Goal: Use online tool/utility: Use online tool/utility

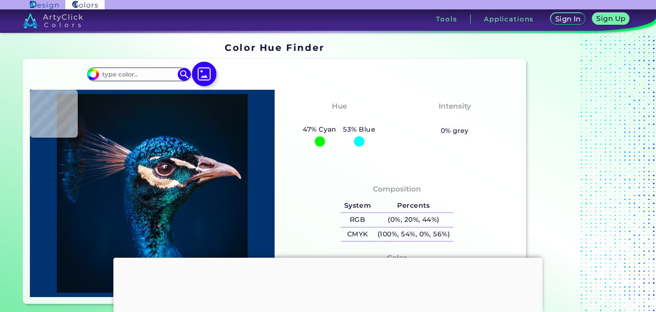
click at [204, 77] on img at bounding box center [204, 74] width 25 height 25
click at [0, 0] on input "file" at bounding box center [0, 0] width 0 height 0
type input "#000000"
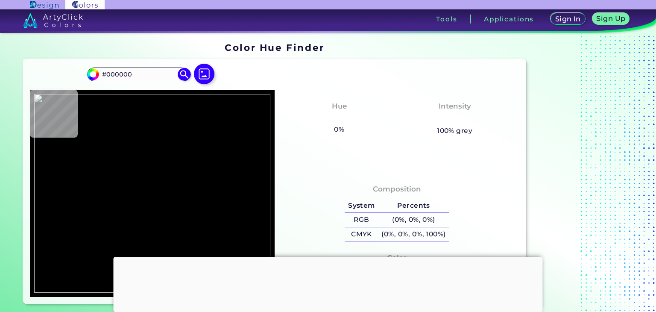
type input "#d7d735"
type input "#D7D735"
type input "#dcda44"
type input "#DCDA44"
type input "#dada51"
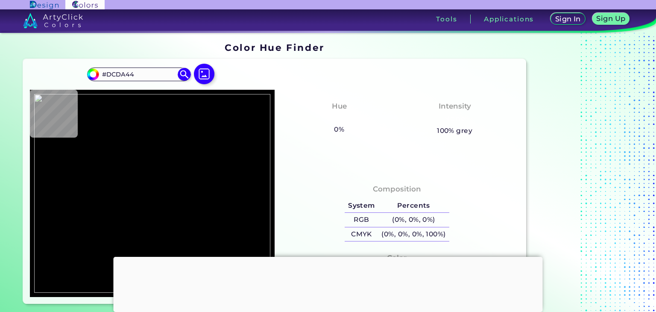
type input "#DADA51"
type input "#d0d060"
type input "#D0D060"
type input "#e0e08c"
type input "#E0E08C"
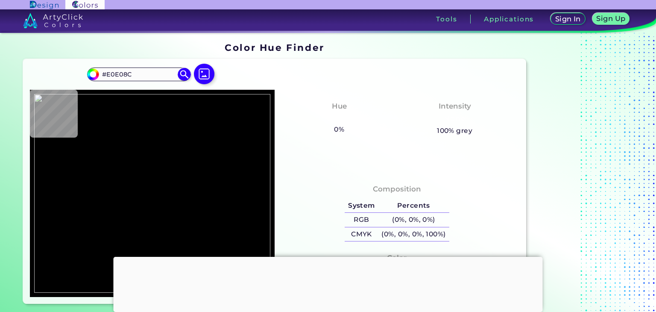
type input "#d9d862"
type input "#D9D862"
type input "#d4d439"
type input "#D4D439"
type input "#cbca1d"
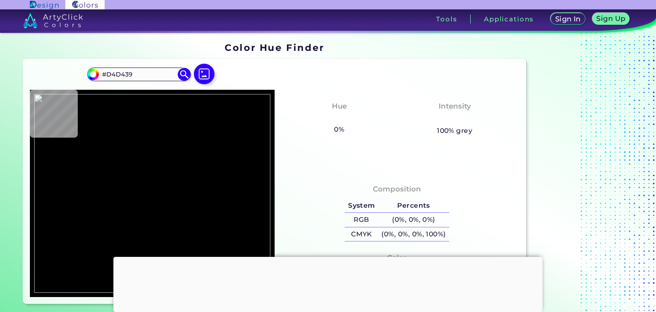
type input "#CBCA1D"
type input "#c1c018"
type input "#C1C018"
type input "#c2c218"
type input "#C2C218"
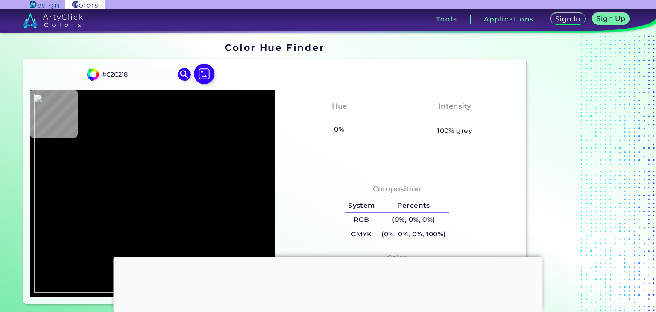
type input "#9a9917"
type input "#9A9917"
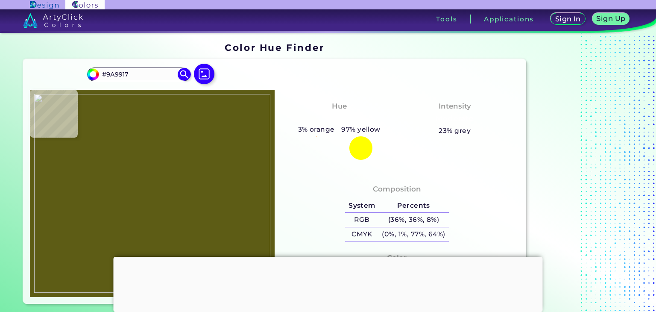
type input "#5d5c15"
type input "#5D5C15"
type input "#404015"
type input "#262614"
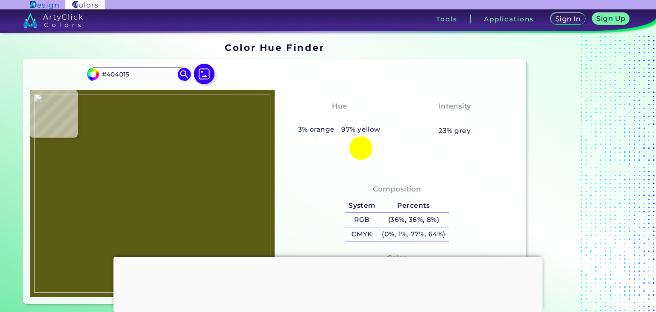
type input "#262614"
type input "#161612"
type input "#121211"
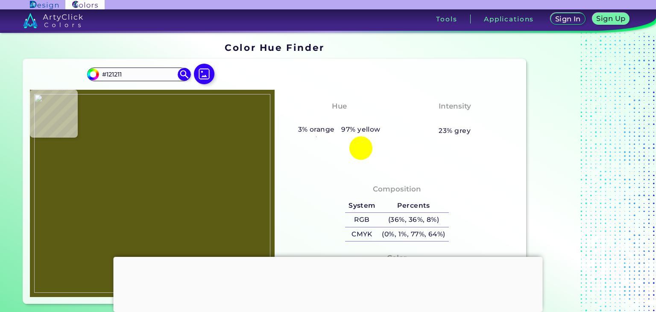
type input "#111111"
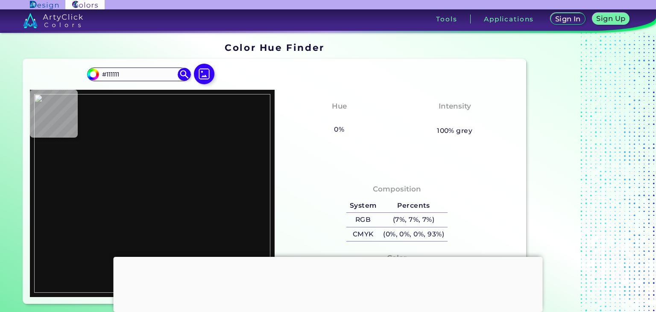
type input "#121212"
type input "#181818"
type input "#20201e"
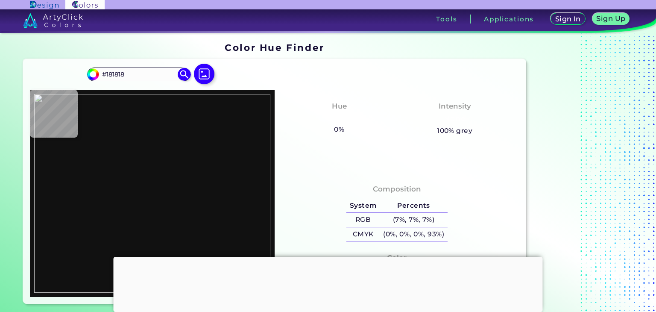
type input "#20201E"
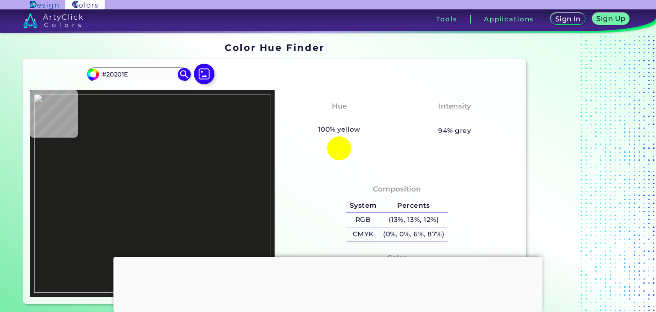
type input "#2e2e2b"
type input "#2E2E2B"
type input "#535336"
type input "#8e8e50"
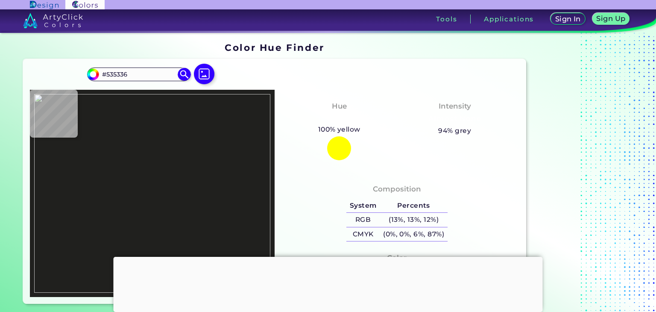
type input "#8E8E50"
type input "#a2a157"
type input "#A2A157"
type input "#abaa5a"
type input "#ABAA5A"
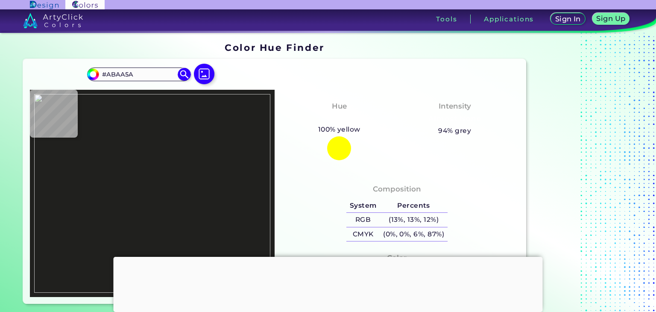
type input "#b2b15d"
type input "#B2B15D"
type input "#bbbb61"
type input "#BBBB61"
type input "#c1c063"
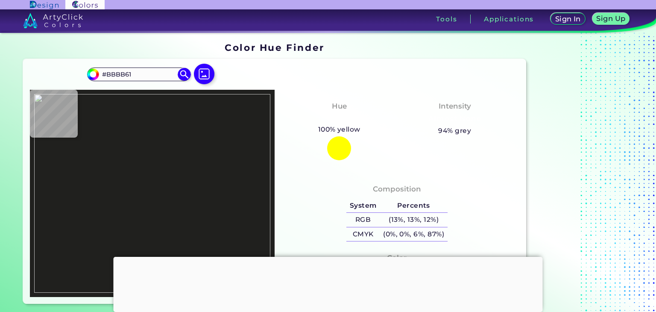
type input "#C1C063"
type input "#c4c463"
type input "#C4C463"
type input "#c9c961"
type input "#C9C961"
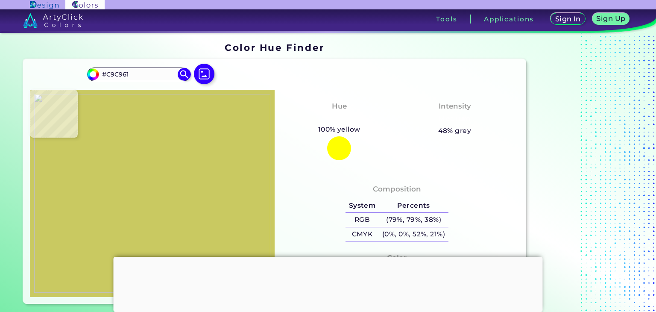
type input "#caca61"
type input "#CACA61"
type input "#c9c963"
type input "#C9C963"
type input "#c8c763"
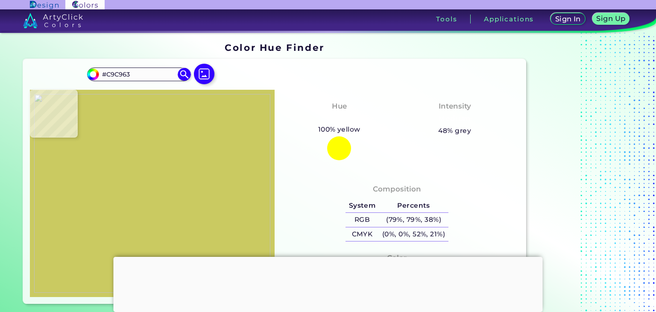
type input "#C8C763"
type input "#c4c462"
type input "#C4C462"
type input "#c2c161"
type input "#C2C161"
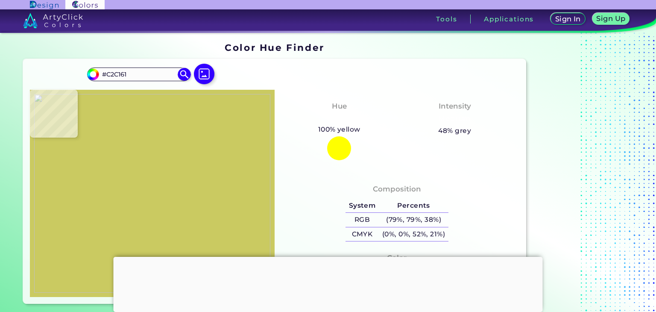
type input "#c0bf60"
type input "#C0BF60"
type input "#bbbb5c"
type input "#BBBB5C"
type input "#b9b95b"
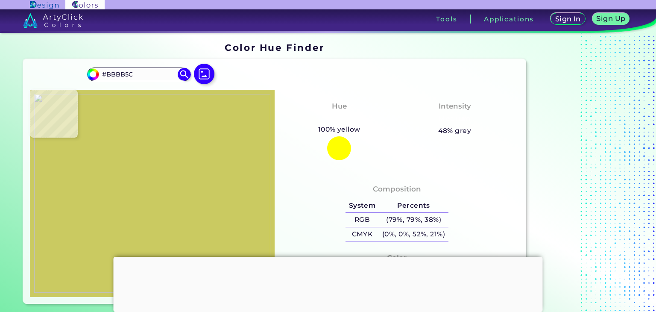
type input "#B9B95B"
type input "#b8b75a"
type input "#B8B75A"
type input "#b4b358"
type input "#B4B358"
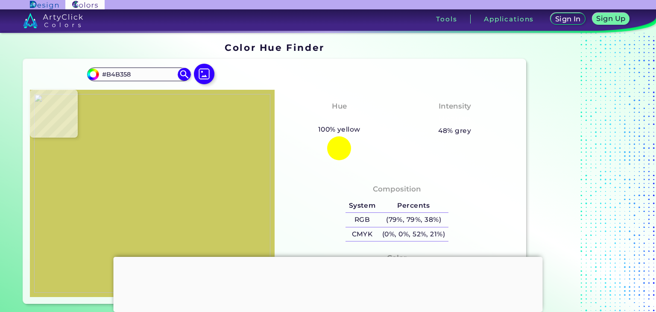
type input "#b2b257"
type input "#B2B257"
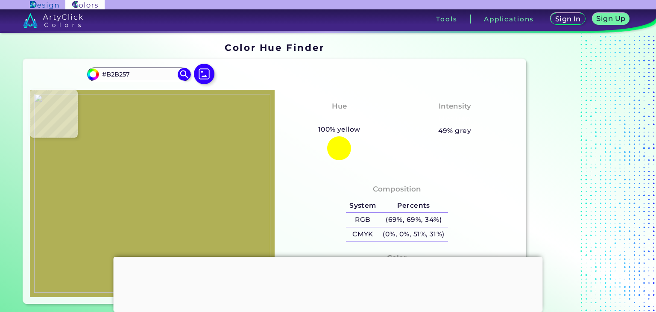
type input "#b0b056"
type input "#B0B056"
type input "#a9a857"
type input "#A9A857"
type input "#a6a558"
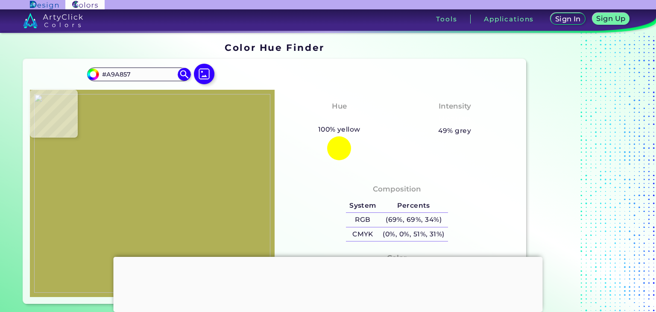
type input "#A6A558"
type input "#a0a058"
type input "#A0A058"
type input "#9d9c58"
type input "#9D9C58"
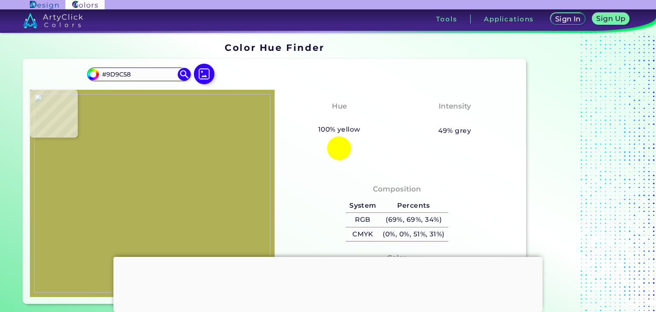
type input "#9a9958"
type input "#9A9958"
type input "#929154"
type input "#8f8e52"
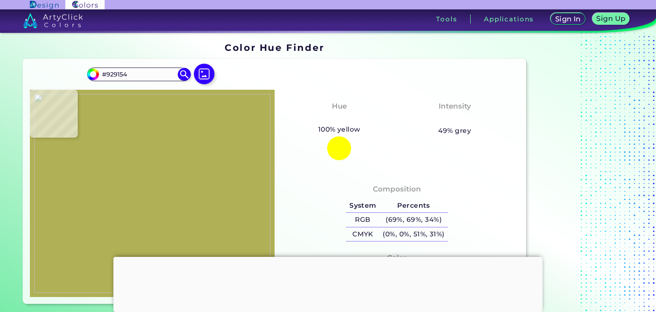
type input "#8F8E52"
type input "#8c8b4f"
type input "#8C8B4F"
type input "#85844b"
type input "#85844B"
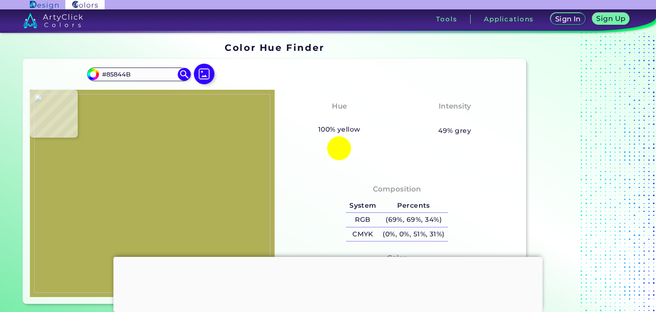
type input "#818049"
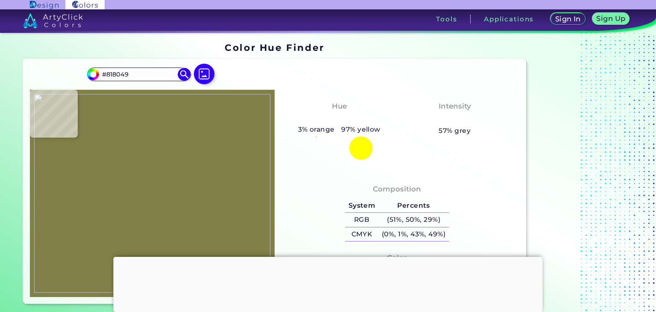
type input "#7d7c47"
type input "#7D7C47"
type input "#757544"
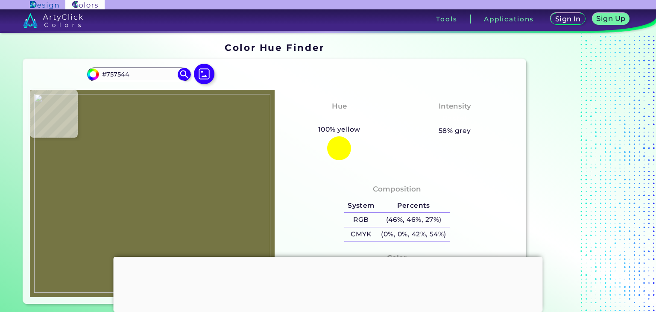
type input "#717043"
type input "#6d6c42"
type input "#6D6C42"
type input "#696940"
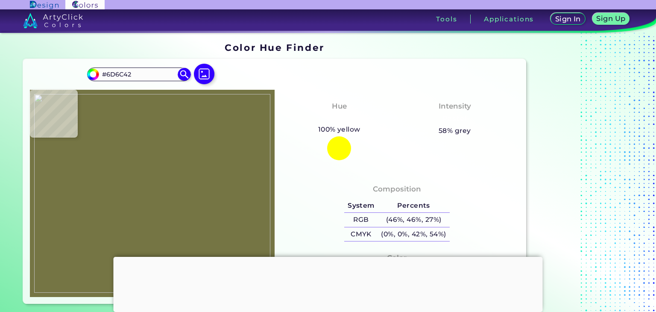
type input "#696940"
type input "#64643f"
type input "#64643F"
type input "#696940"
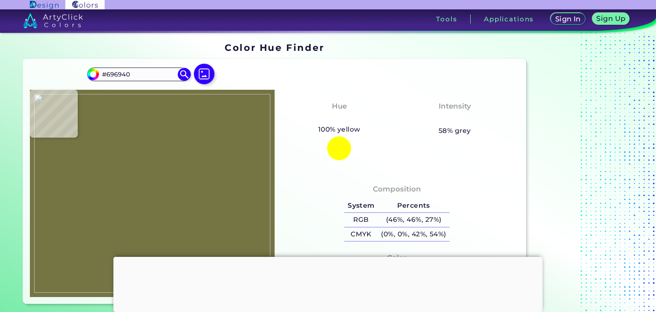
type input "#65653f"
type input "#65653F"
type input "#66663f"
type input "#66663F"
type input "#65653e"
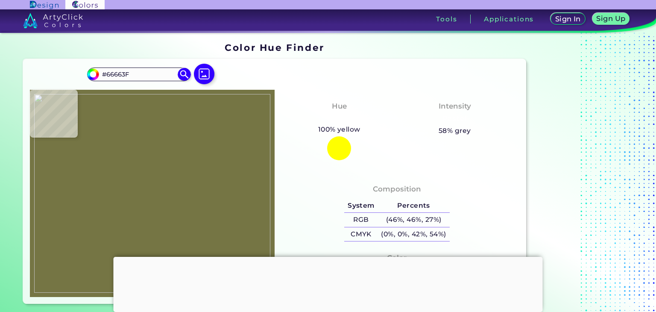
type input "#65653E"
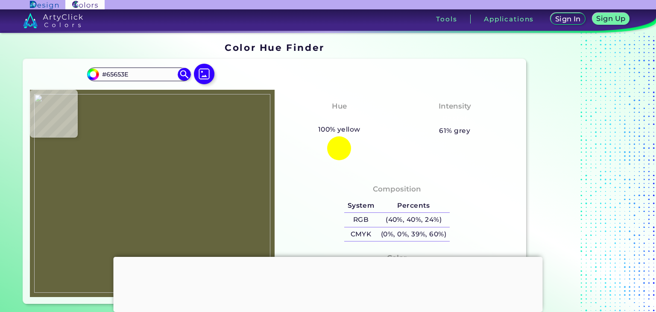
type input "#69693f"
type input "#69693F"
type input "#66663d"
type input "#66663D"
type input "#65653c"
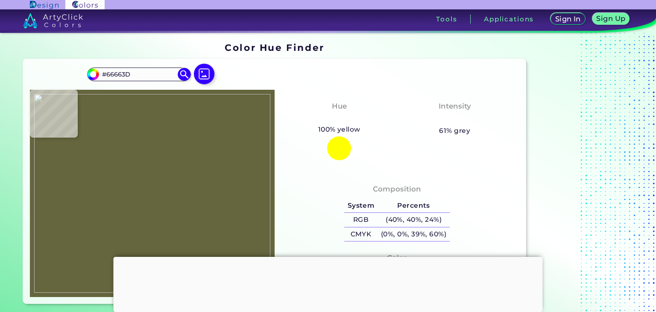
type input "#65653C"
type input "#63633b"
type input "#63633B"
type input "#606039"
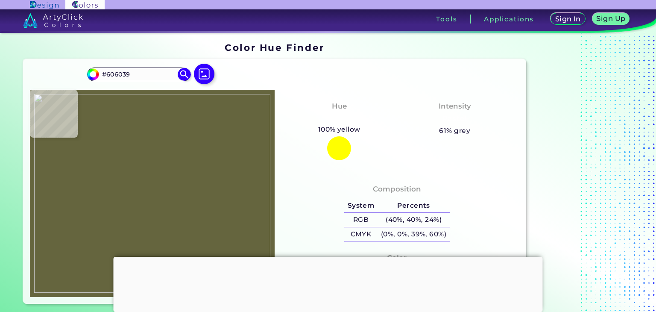
type input "#616139"
type input "#5e5e38"
type input "#5E5E38"
type input "#55552c"
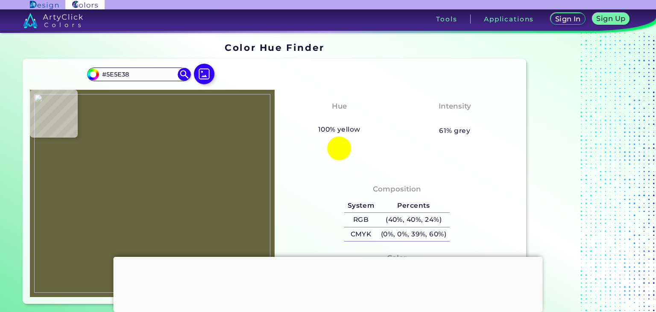
type input "#55552C"
type input "#515128"
type input "#4b4b26"
type input "#4B4B26"
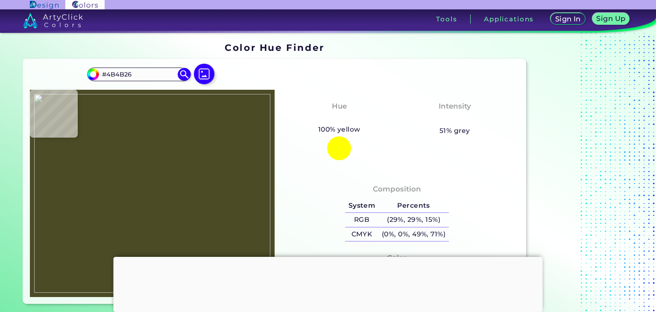
type input "#464523"
type input "#403f21"
type input "#403F21"
type input "#39381f"
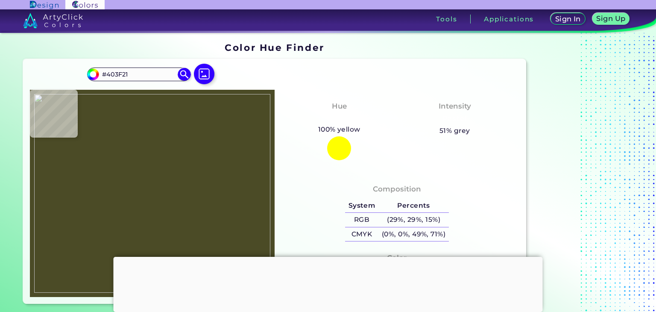
type input "#39381F"
type input "#2e2e1c"
type input "#2E2E1C"
type input "#212119"
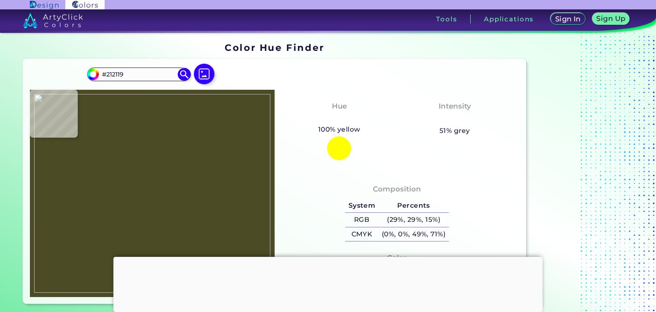
type input "#171716"
type input "#161615"
type input "#141413"
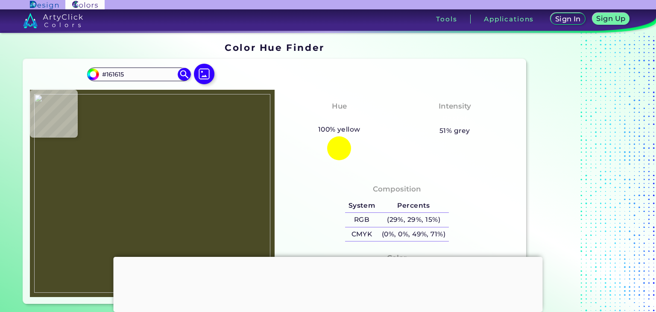
type input "#141413"
type input "#131313"
type input "#111111"
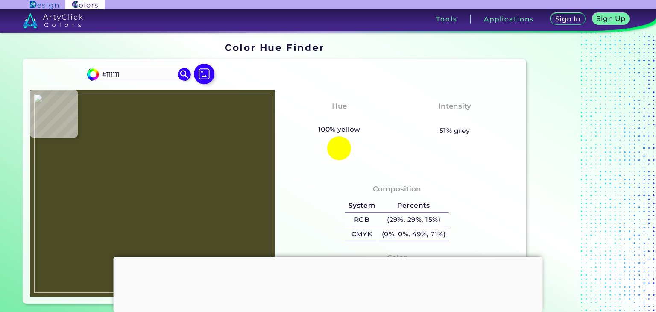
type input "#101010"
type input "#0f0f0f"
type input "#0F0F0F"
type input "#0e0e0e"
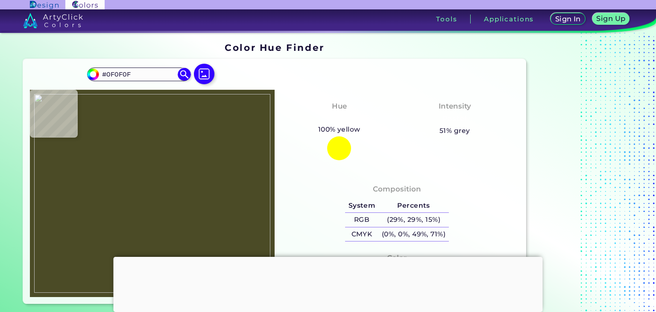
type input "#0E0E0E"
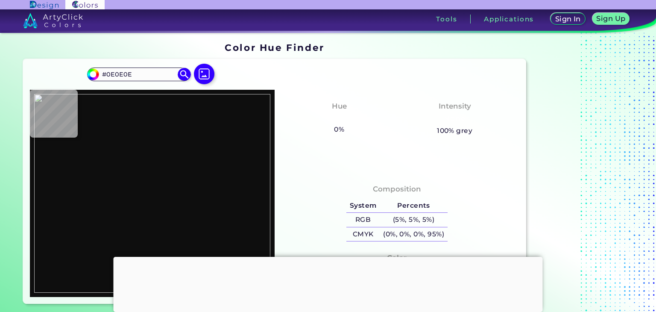
type input "#0d0d0d"
type input "#0D0D0D"
type input "#0e0e0e"
type input "#0E0E0E"
type input "#0d0d0d"
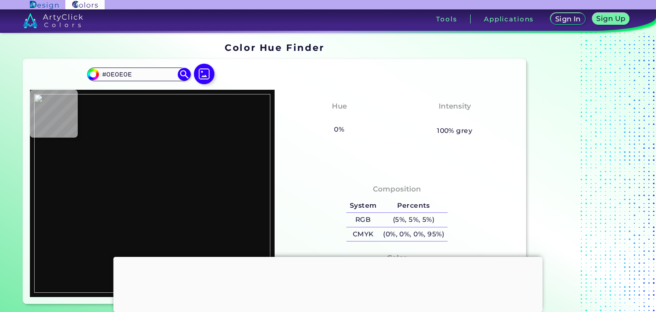
type input "#0D0D0D"
type input "#0c0c0c"
type input "#0C0C0C"
type input "#0b0b0b"
type input "#0B0B0B"
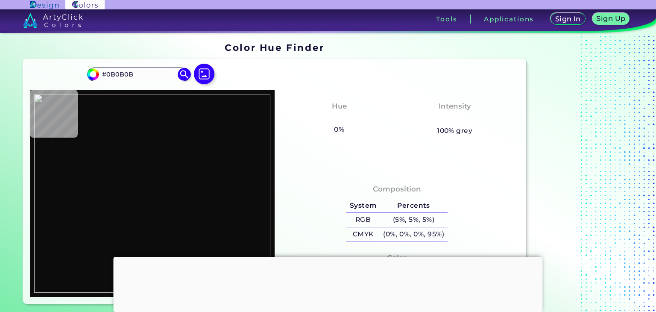
type input "#0c0c0c"
type input "#0C0C0C"
type input "#0d0d0d"
type input "#0D0D0D"
type input "#0e0e0e"
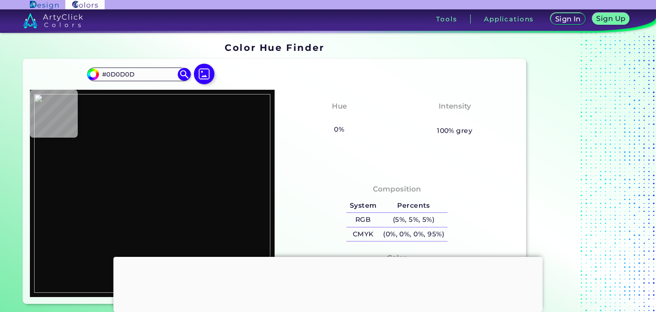
type input "#0E0E0E"
type input "#0f0f0f"
type input "#0F0F0F"
type input "#101010"
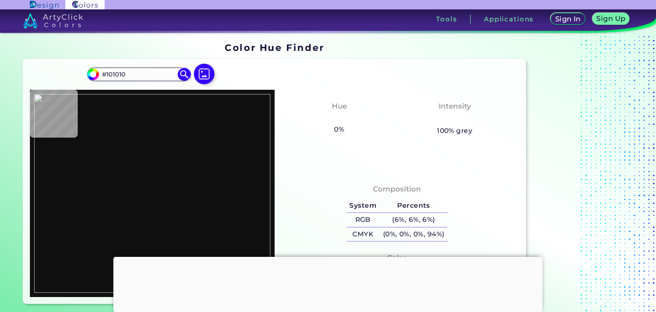
type input "#0f0f0f"
type input "#0F0F0F"
type input "#0e0e0e"
type input "#0E0E0E"
type input "#0d0d0d"
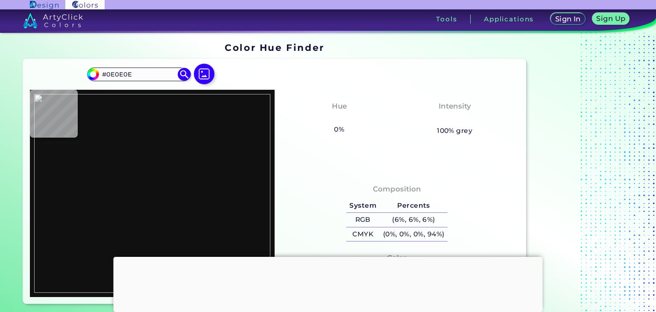
type input "#0D0D0D"
type input "#0c0c0c"
type input "#0C0C0C"
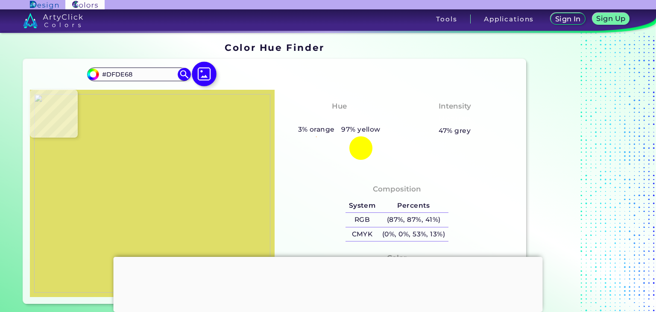
click at [213, 74] on img at bounding box center [204, 74] width 25 height 25
click at [0, 0] on input "file" at bounding box center [0, 0] width 0 height 0
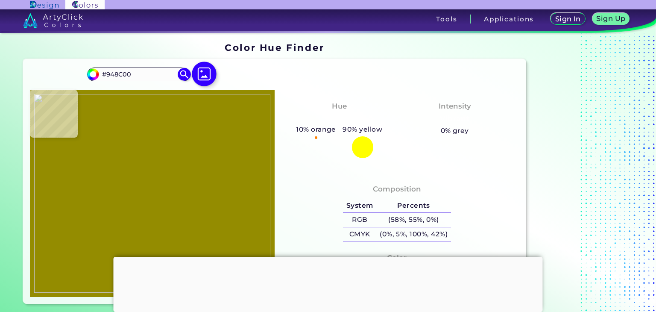
click at [202, 75] on img at bounding box center [204, 74] width 25 height 25
click at [0, 0] on input "file" at bounding box center [0, 0] width 0 height 0
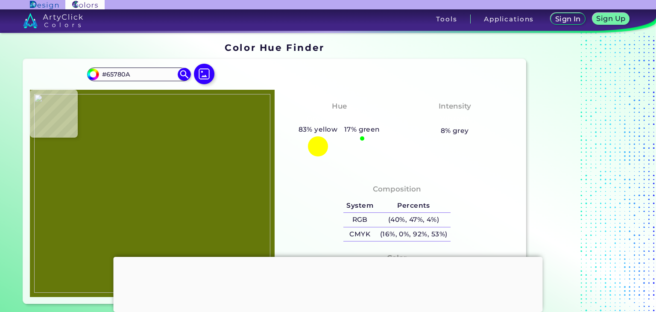
click at [316, 137] on div at bounding box center [318, 146] width 20 height 20
